Goal: Navigation & Orientation: Find specific page/section

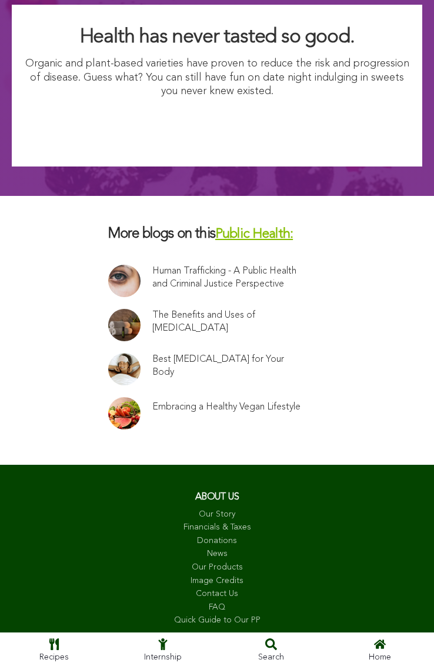
scroll to position [3916, 0]
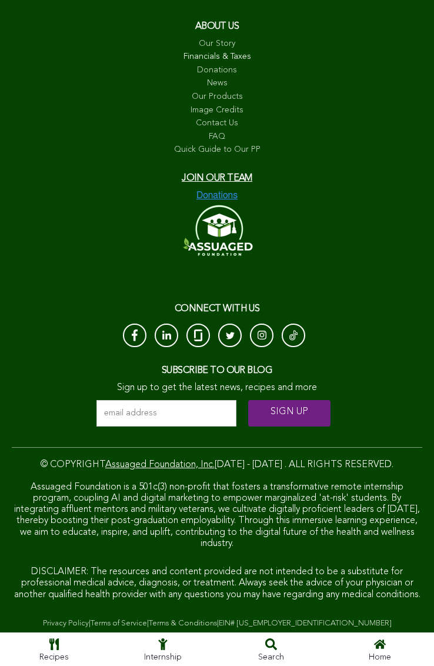
click at [211, 51] on link "Financials & Taxes" at bounding box center [217, 57] width 399 height 12
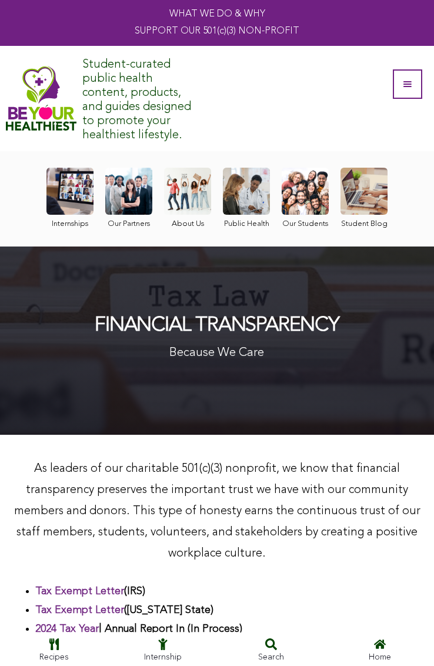
click at [185, 188] on link at bounding box center [187, 198] width 47 height 61
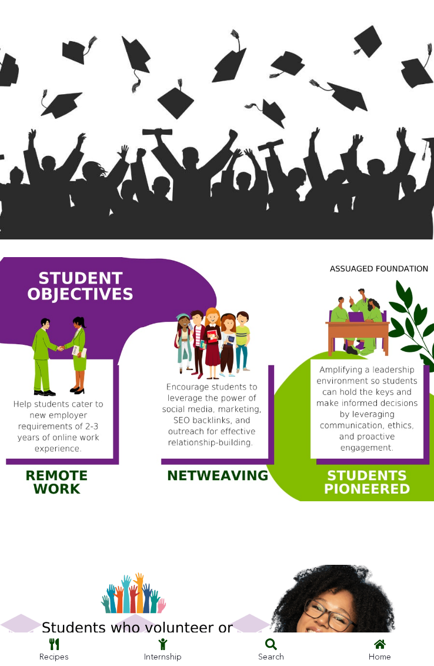
scroll to position [500, 0]
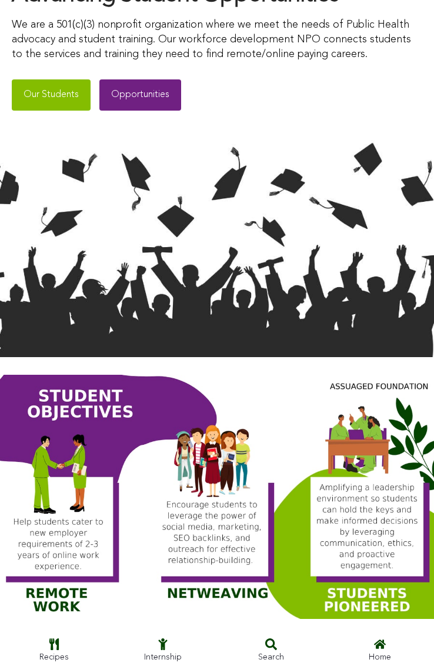
click at [142, 93] on link "Opportunities" at bounding box center [140, 94] width 82 height 31
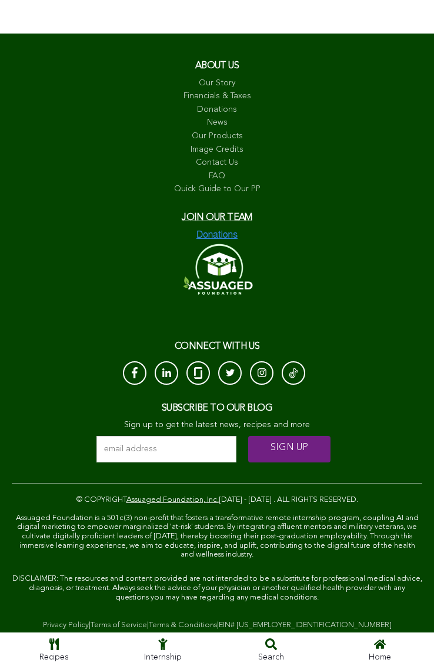
scroll to position [476, 0]
